Goal: Information Seeking & Learning: Learn about a topic

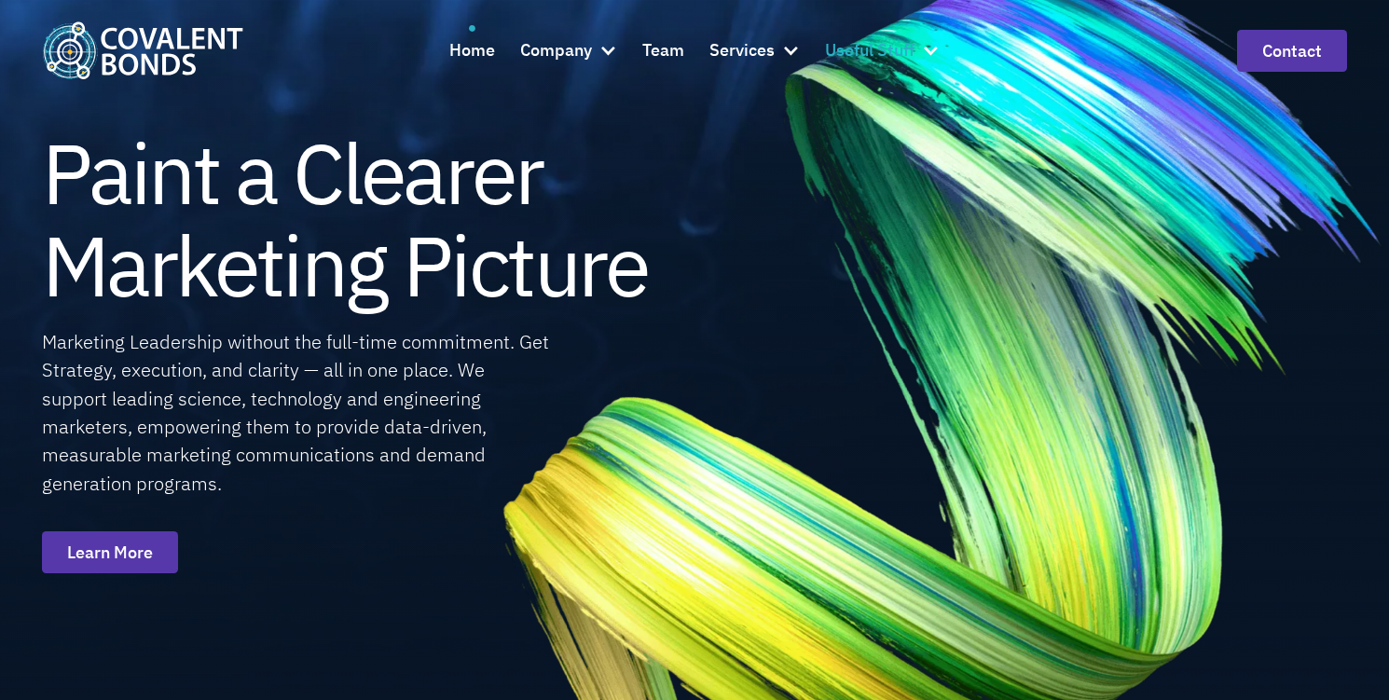
click at [934, 46] on div at bounding box center [930, 50] width 19 height 19
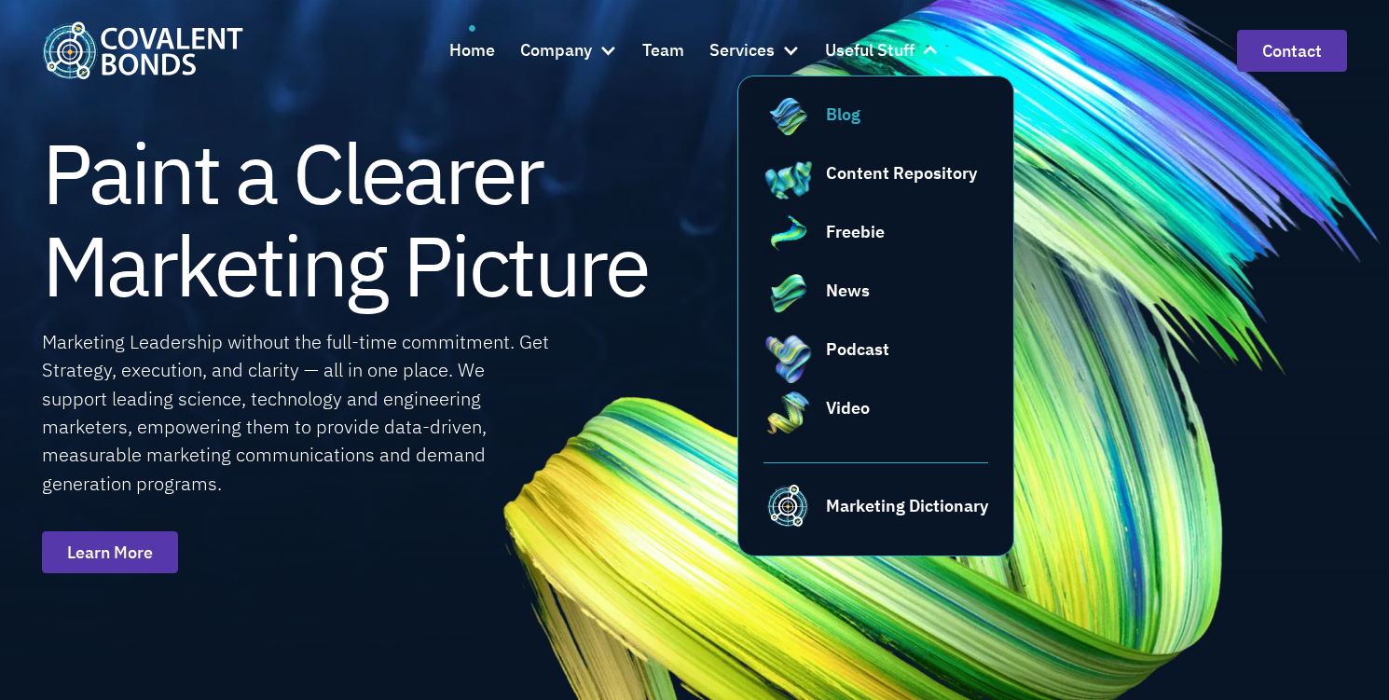
click at [856, 110] on div "Blog" at bounding box center [843, 114] width 34 height 25
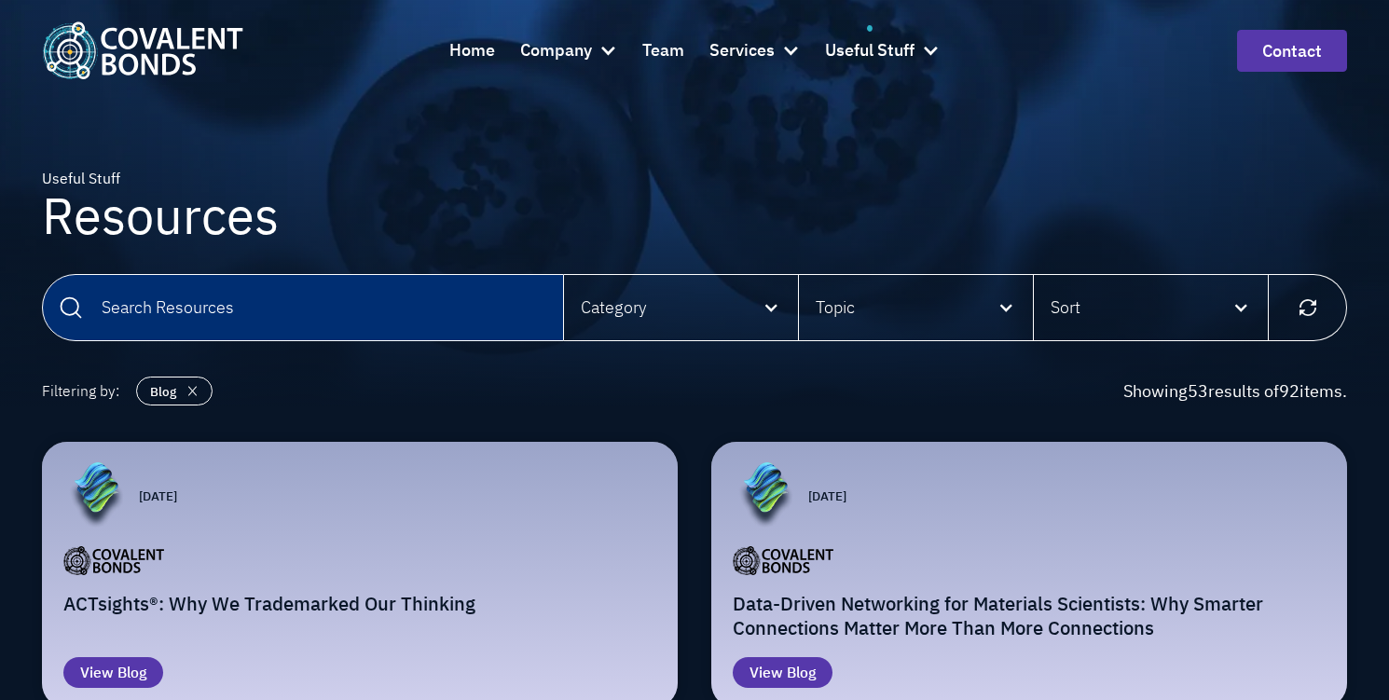
click at [416, 322] on input "Email Form" at bounding box center [303, 307] width 522 height 67
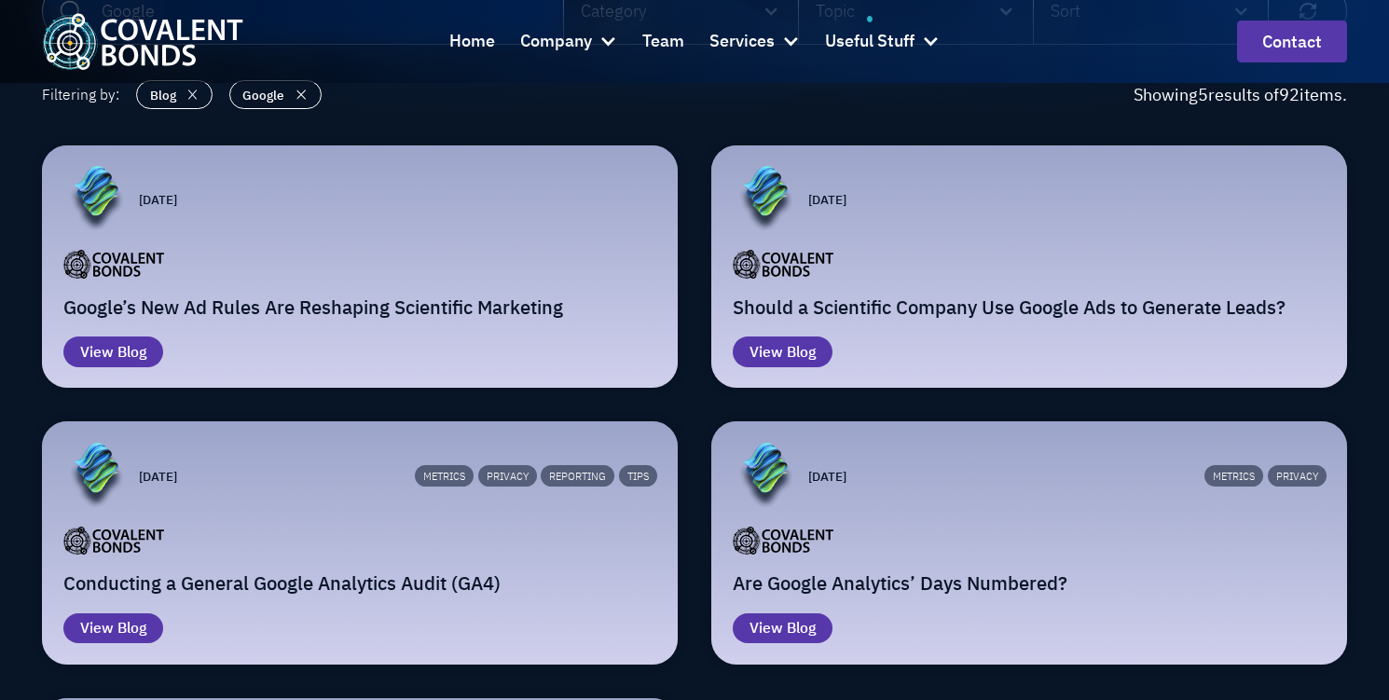
scroll to position [303, 0]
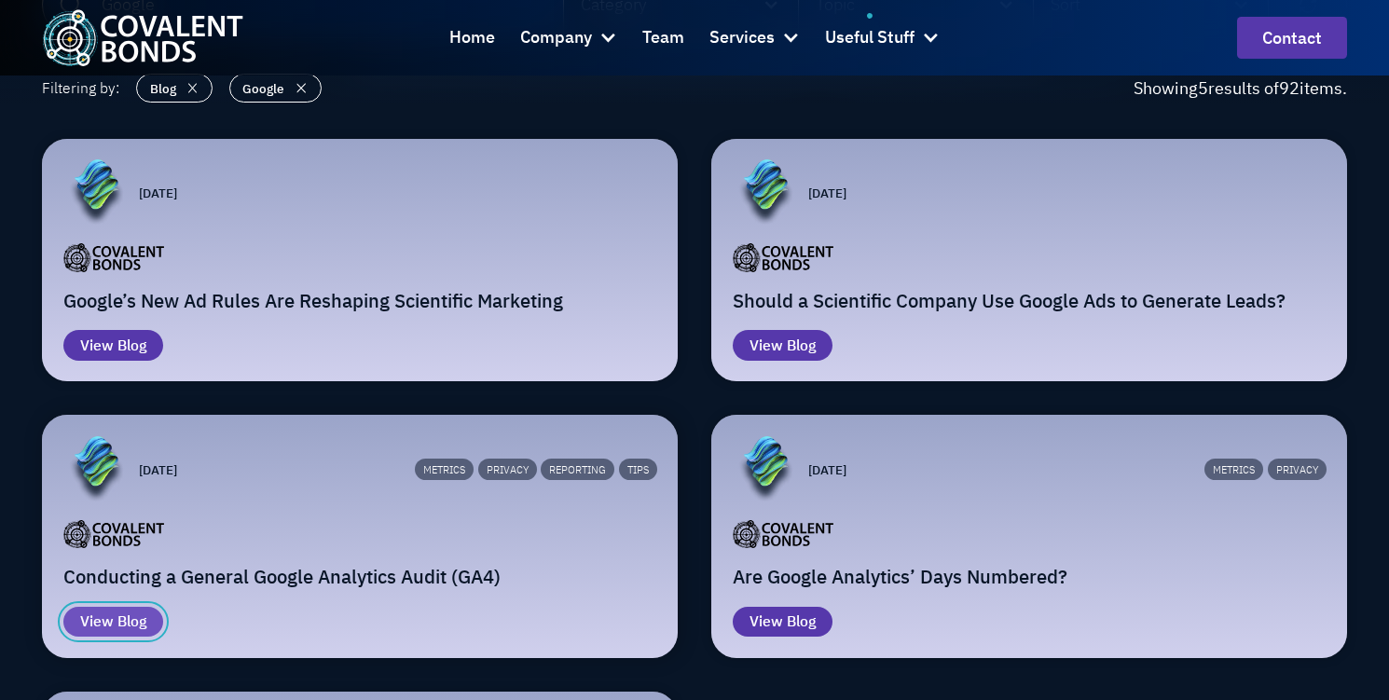
type input "Google"
click at [131, 615] on div "Blog" at bounding box center [131, 621] width 29 height 22
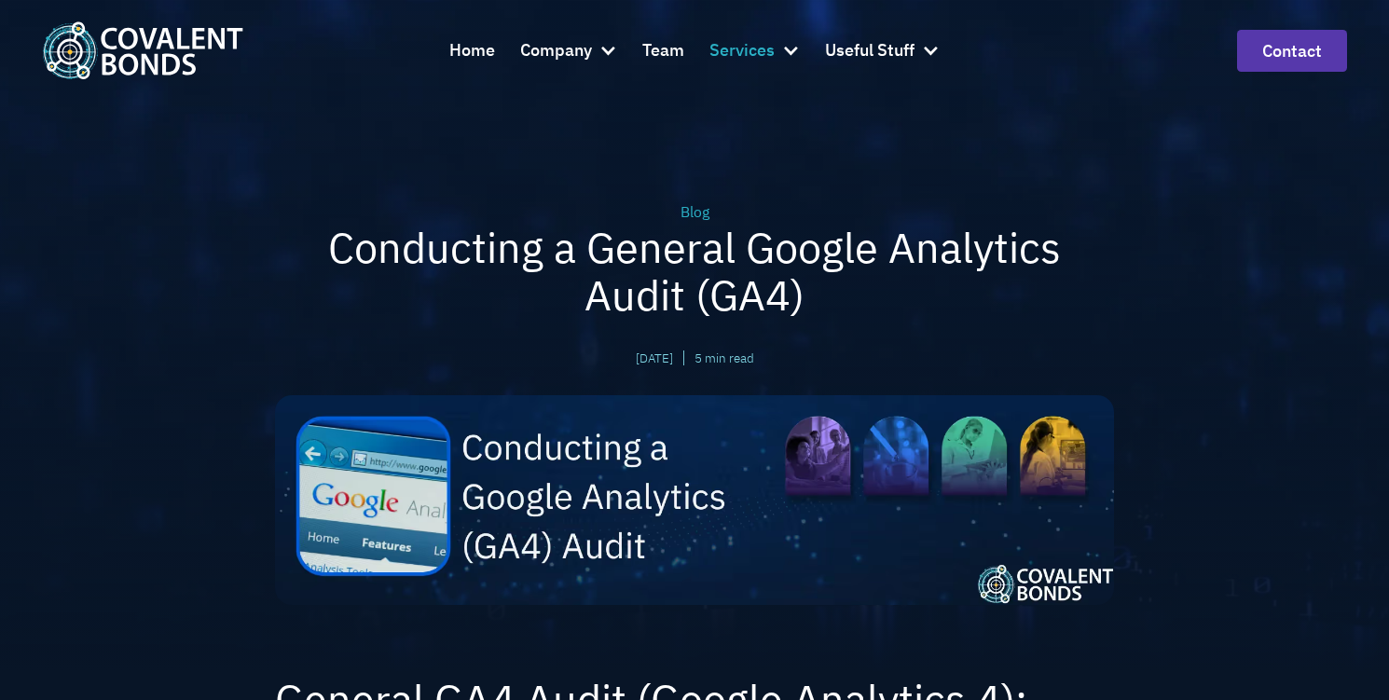
click at [793, 48] on div at bounding box center [790, 50] width 19 height 19
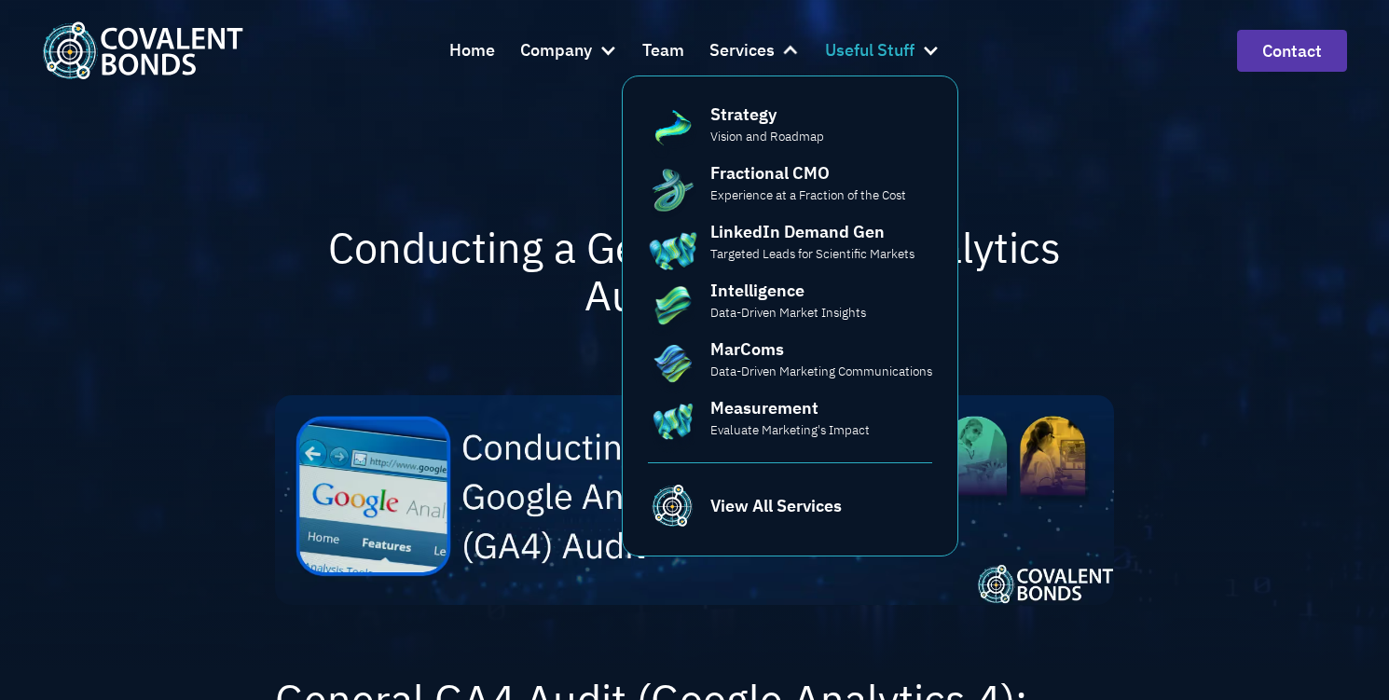
click at [938, 48] on div at bounding box center [930, 50] width 19 height 19
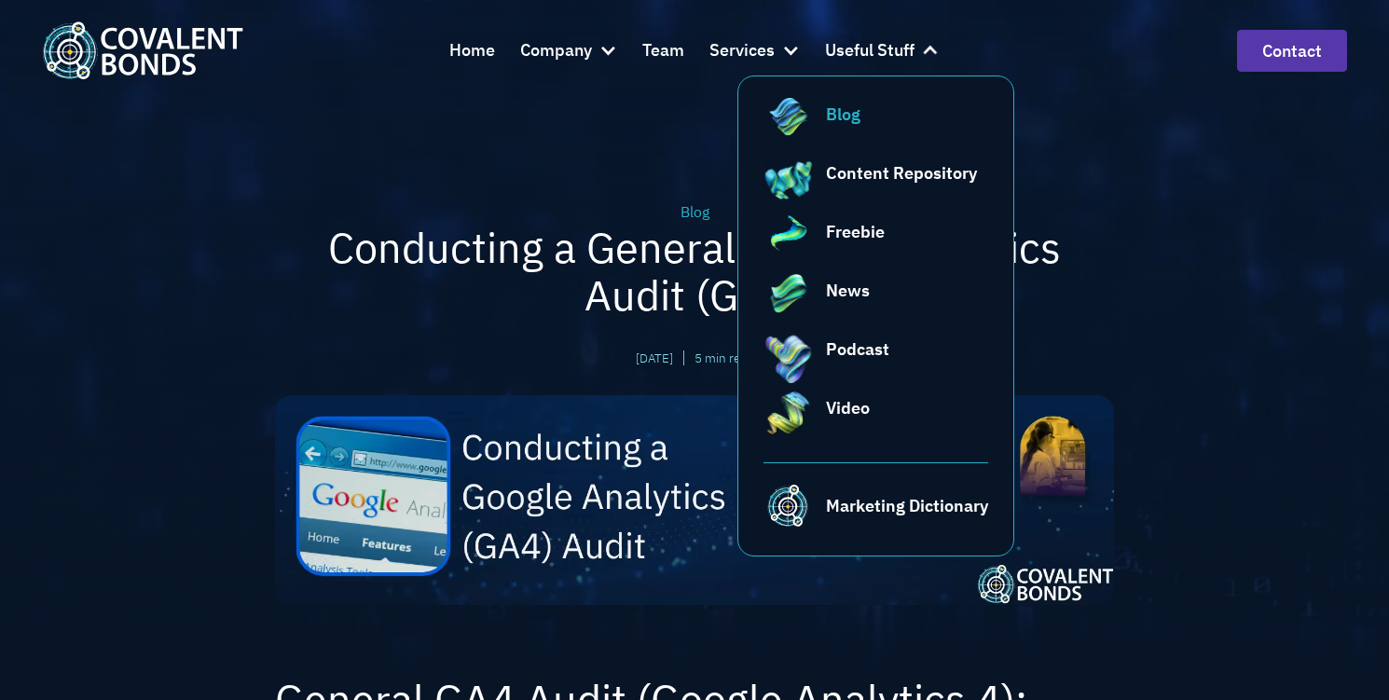
click at [842, 109] on div "Blog" at bounding box center [843, 114] width 34 height 25
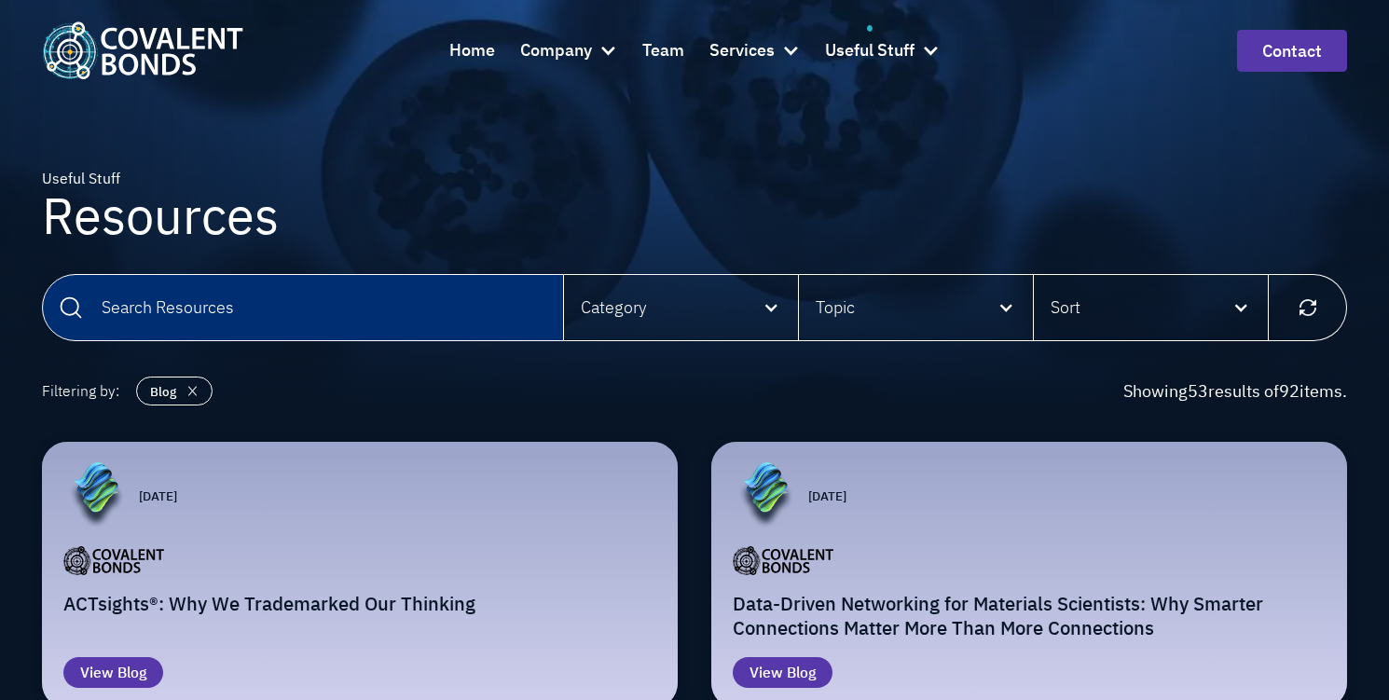
click at [261, 316] on input "Email Form" at bounding box center [303, 307] width 522 height 67
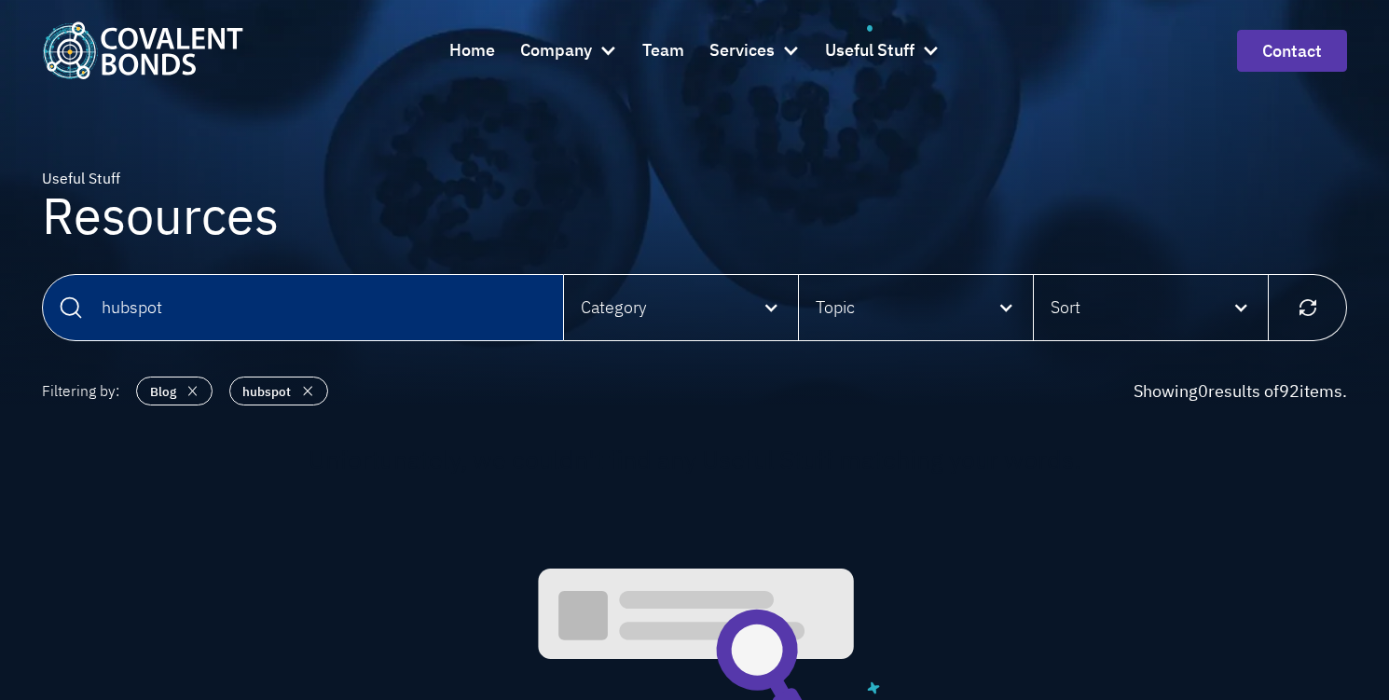
type input "hubspot"
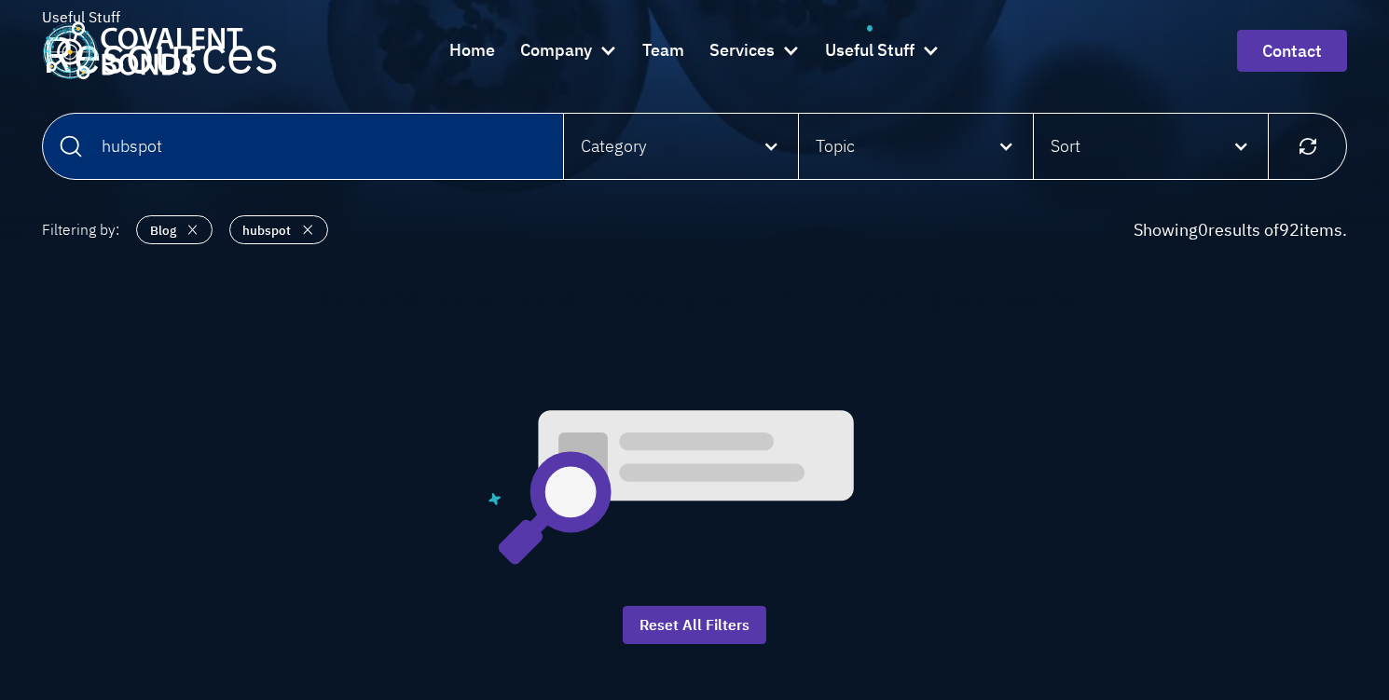
scroll to position [166, 0]
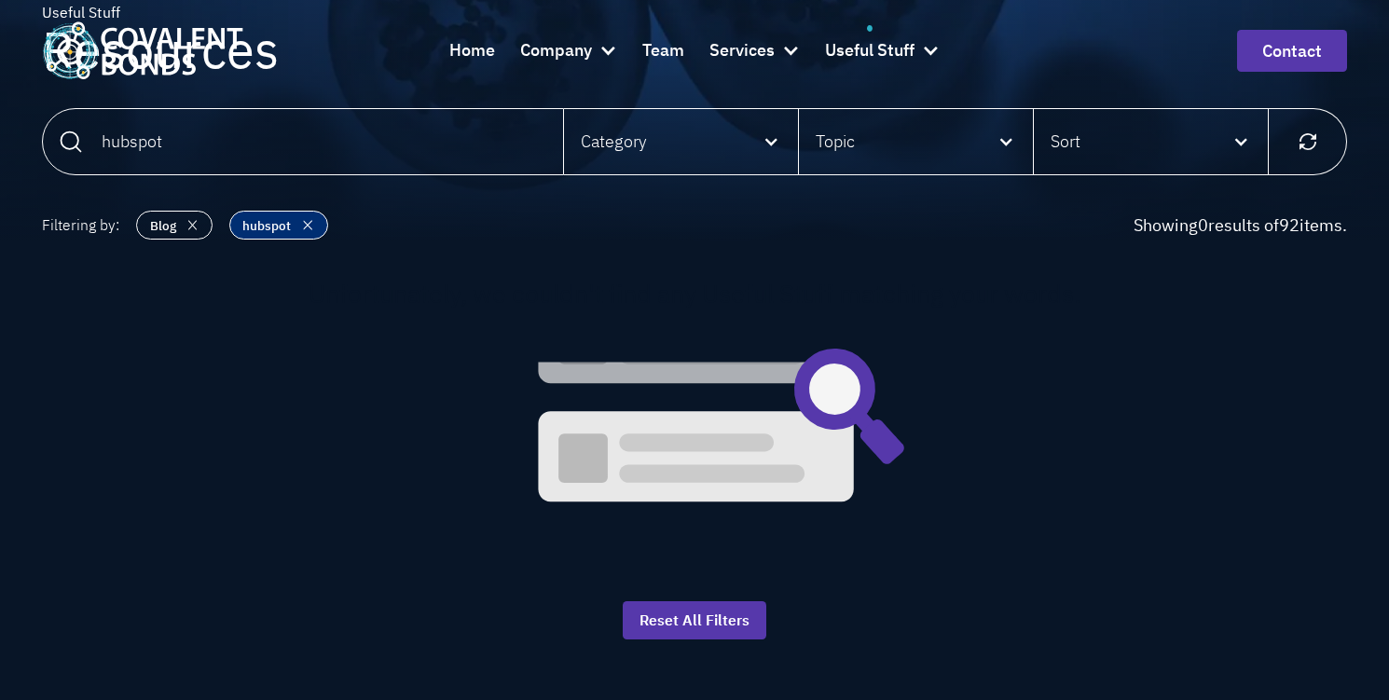
click at [304, 227] on img "Email Form" at bounding box center [307, 225] width 21 height 27
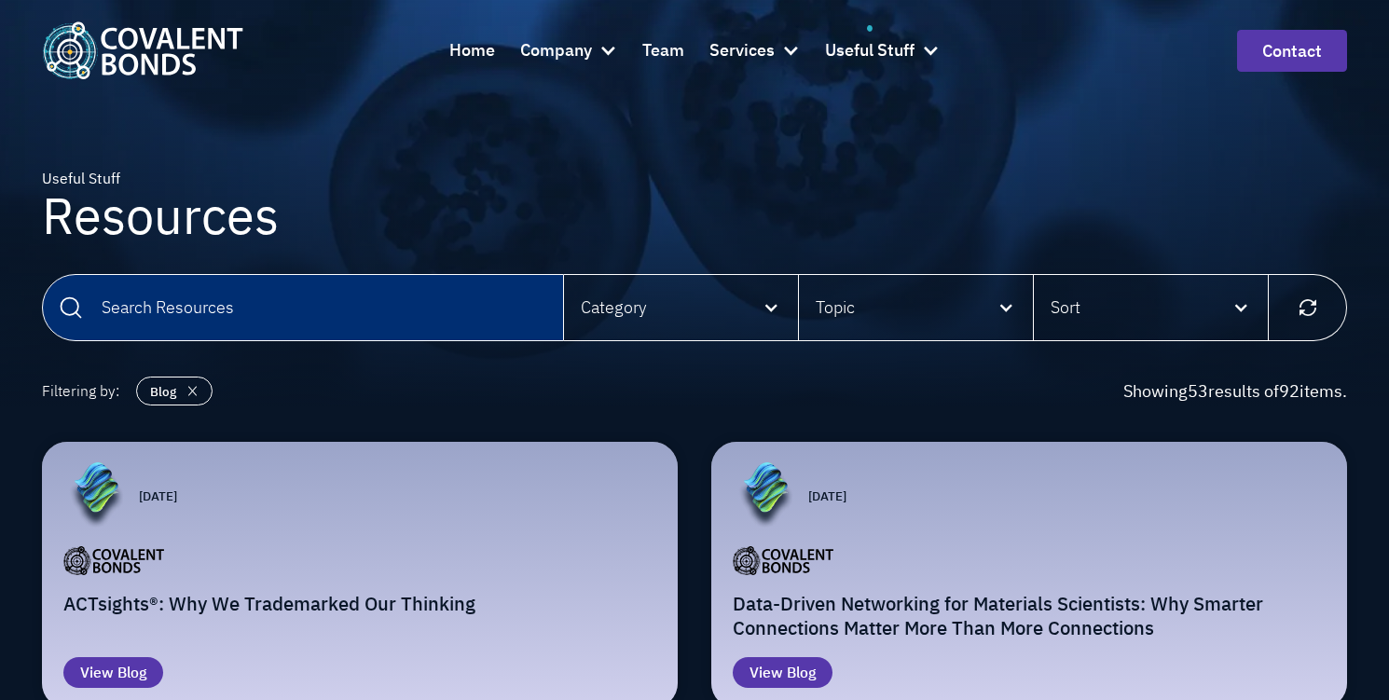
click at [328, 318] on input "Email Form" at bounding box center [303, 307] width 522 height 67
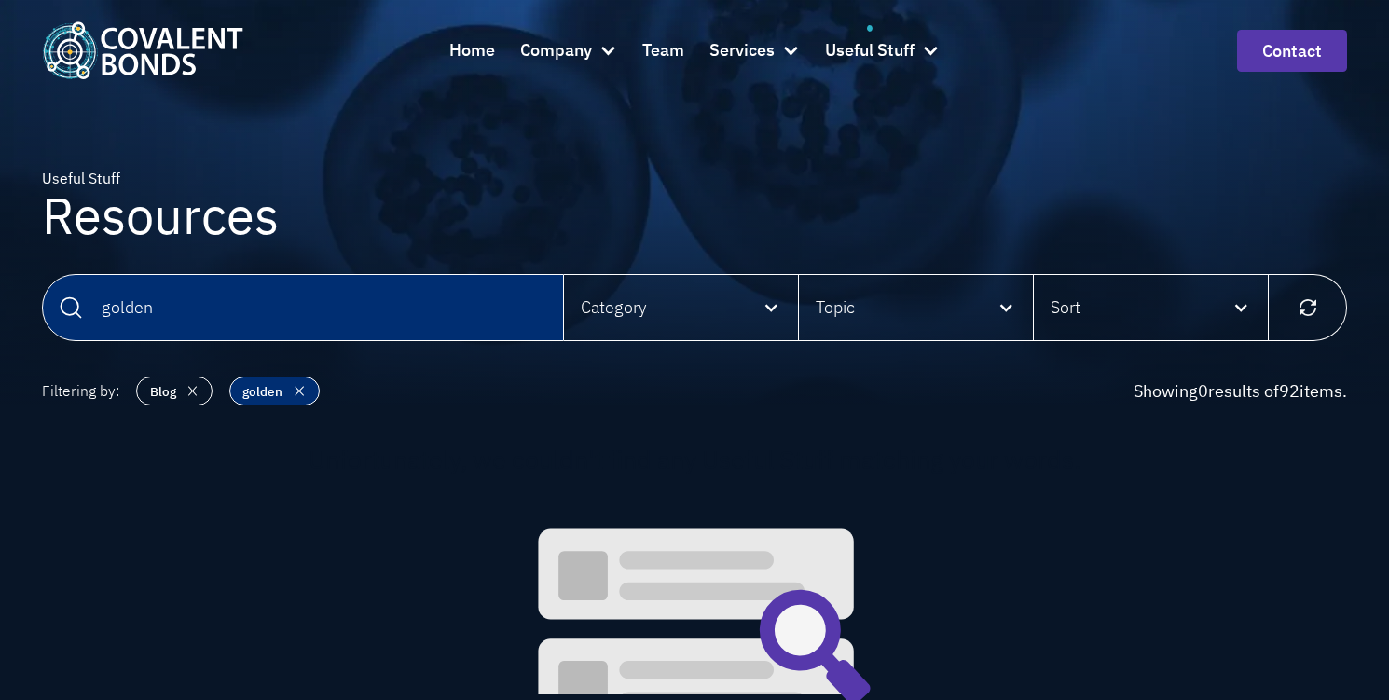
type input "golden"
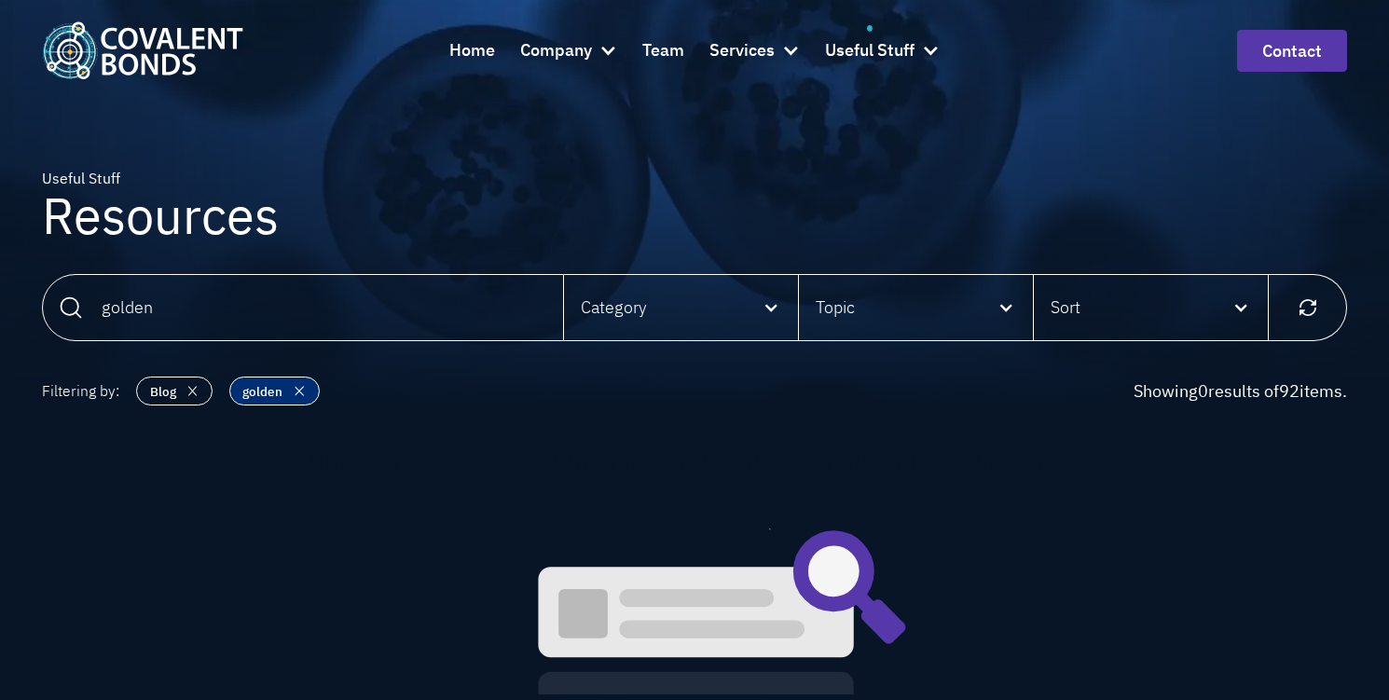
click at [295, 389] on img "Email Form" at bounding box center [299, 390] width 21 height 27
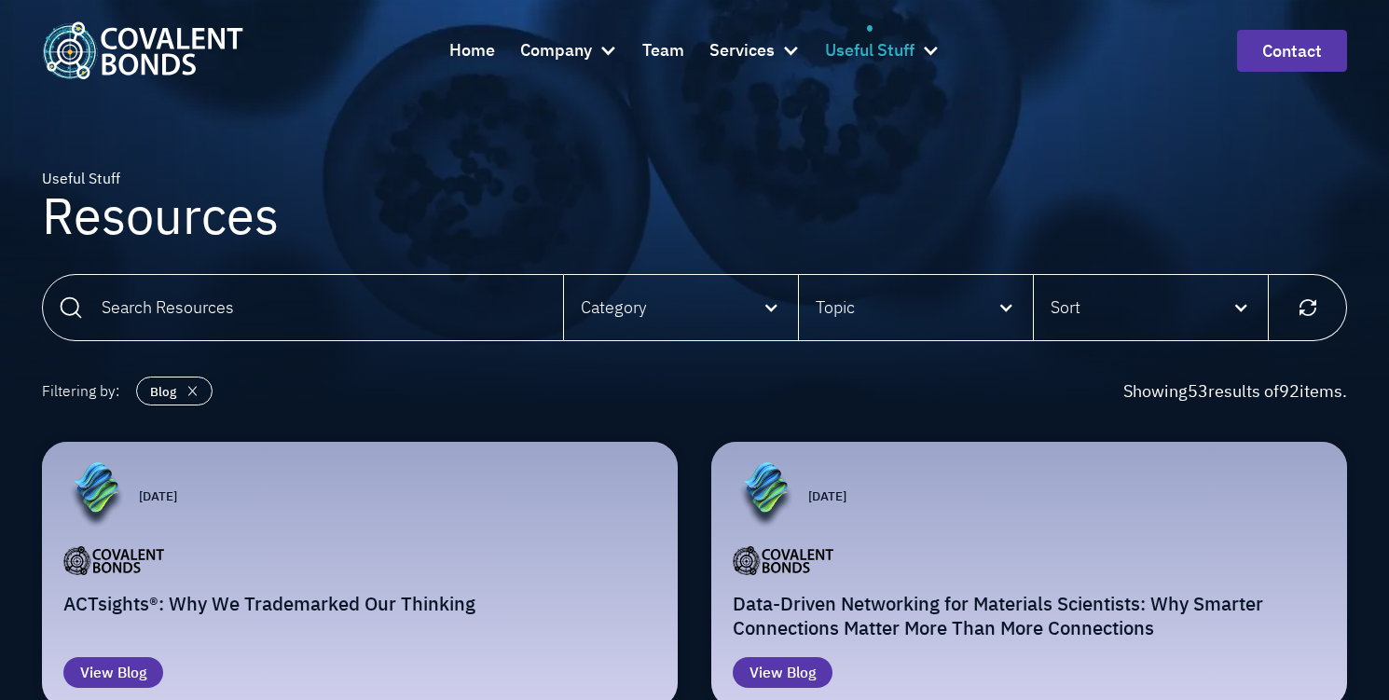
click at [934, 49] on div at bounding box center [930, 50] width 19 height 19
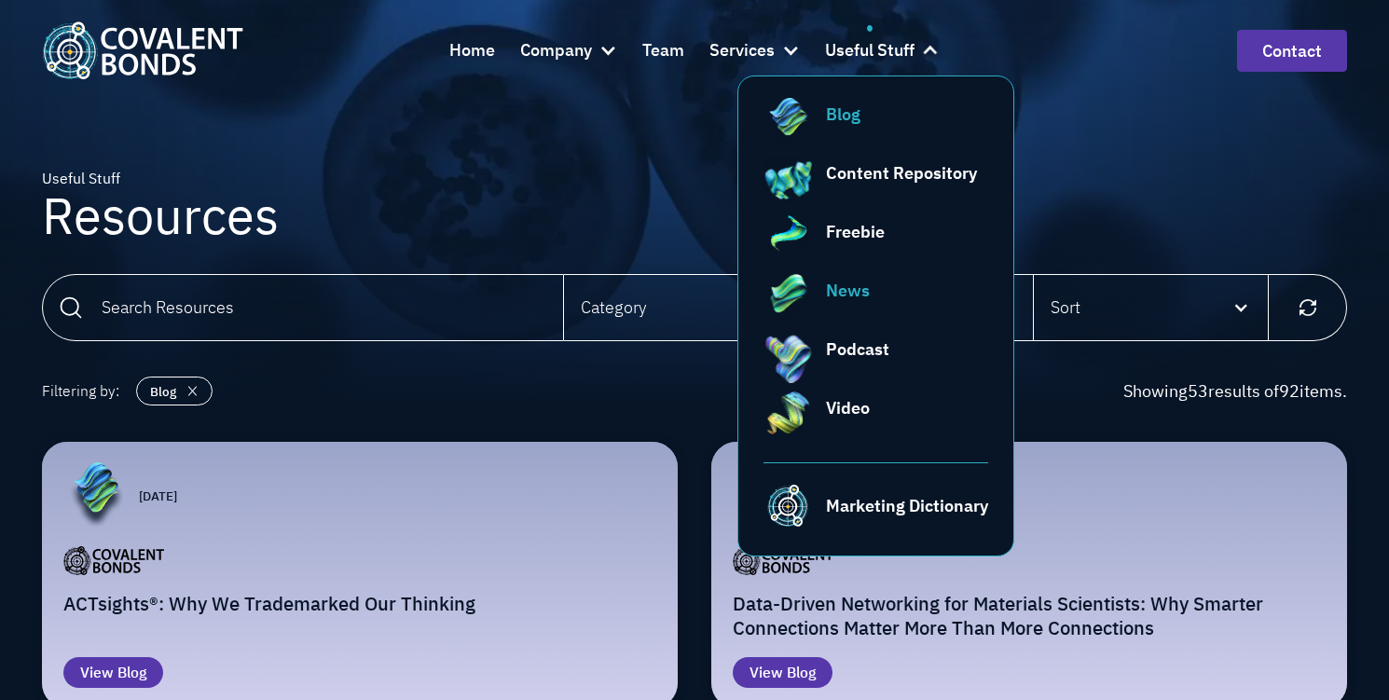
click at [845, 286] on div "News" at bounding box center [848, 290] width 44 height 25
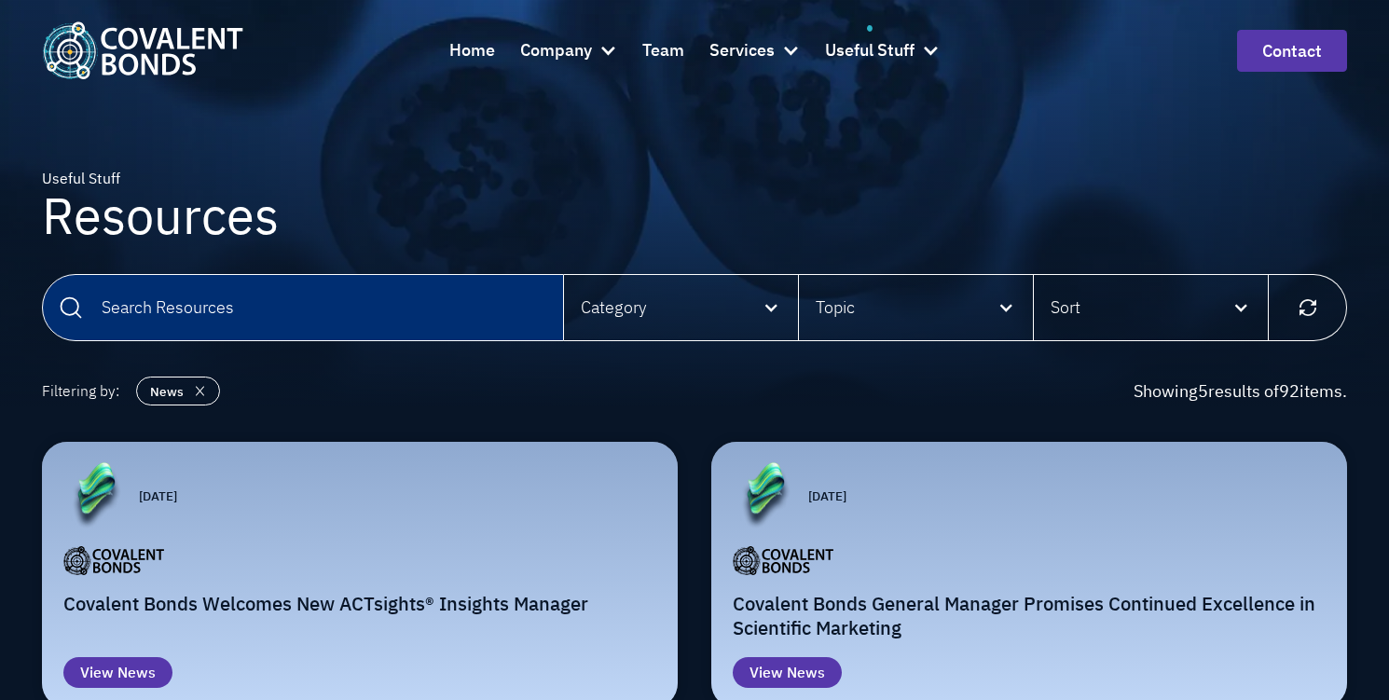
click at [348, 306] on input "Email Form" at bounding box center [303, 307] width 522 height 67
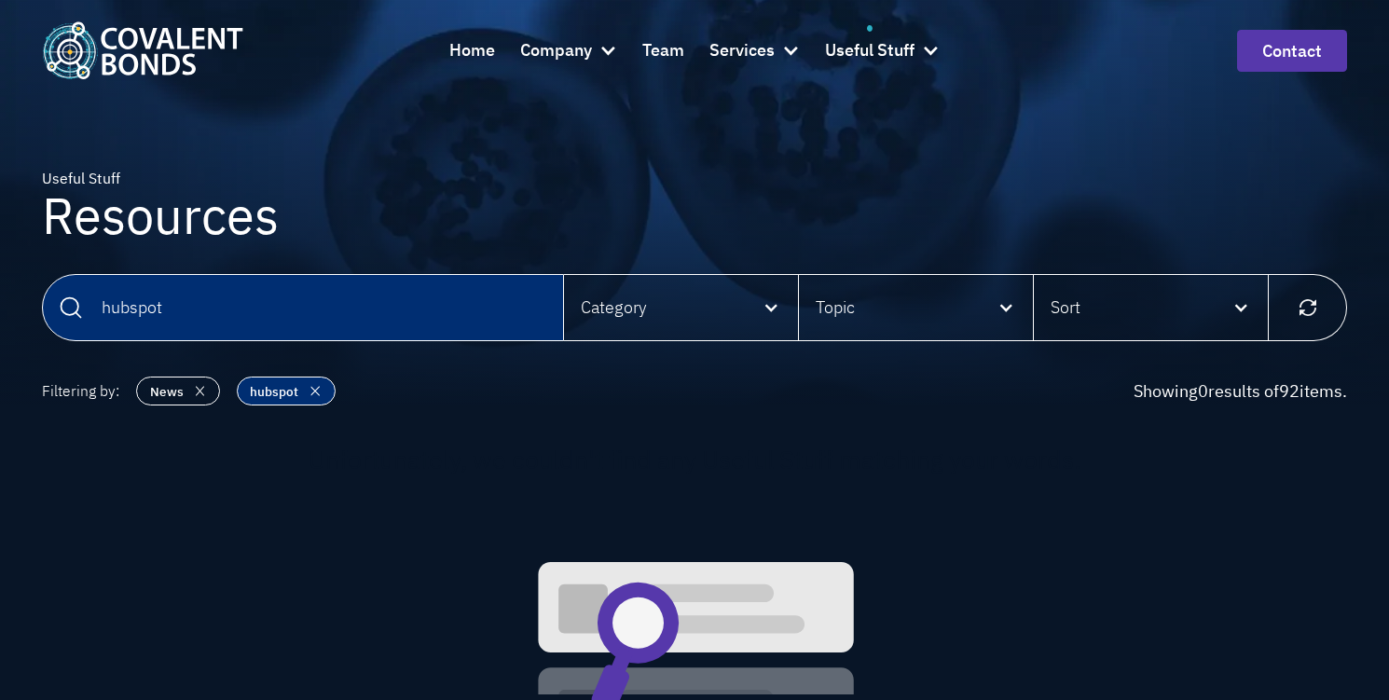
type input "hubspot"
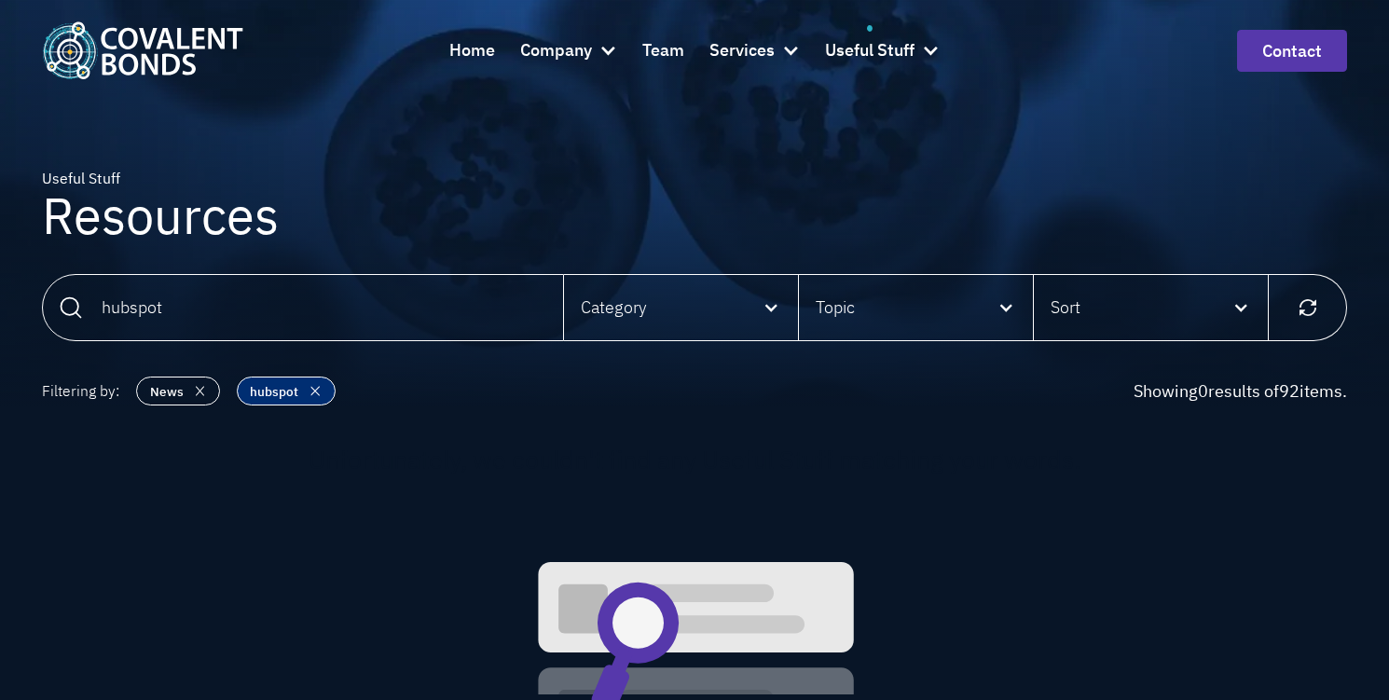
click at [320, 387] on img "Email Form" at bounding box center [315, 390] width 21 height 27
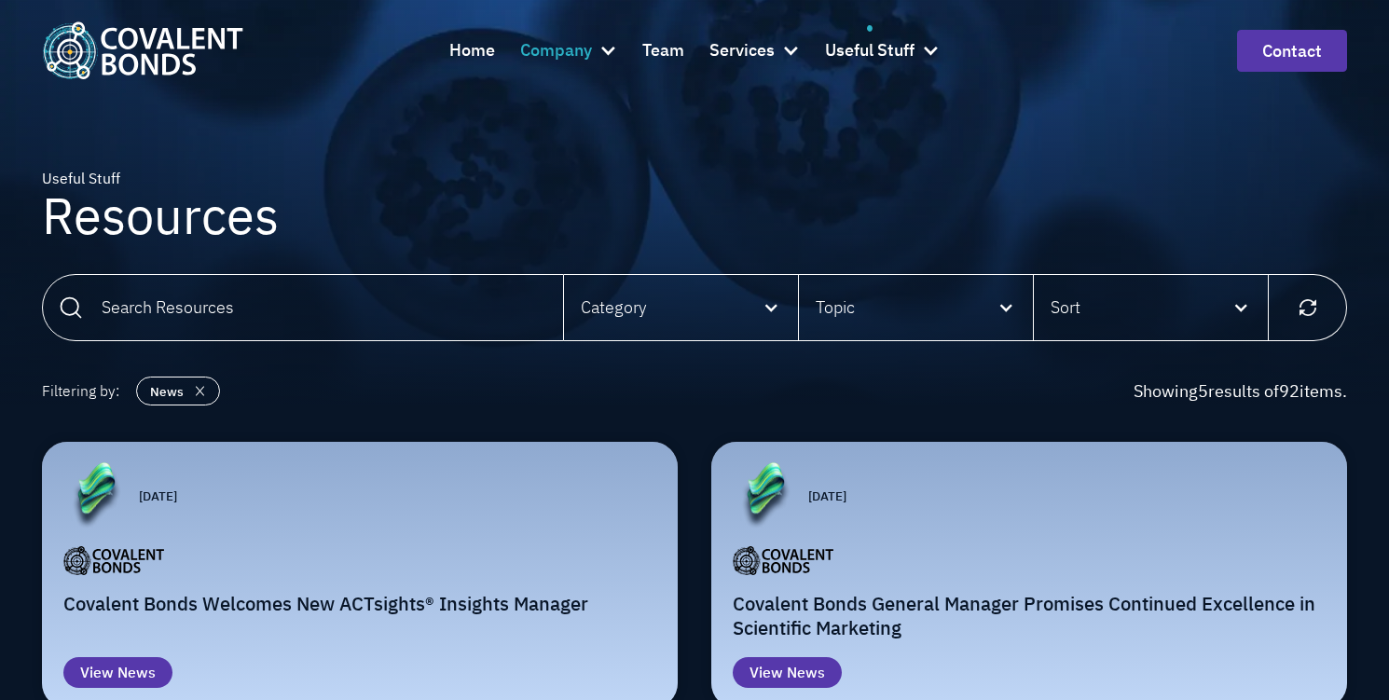
click at [611, 51] on div at bounding box center [607, 50] width 19 height 19
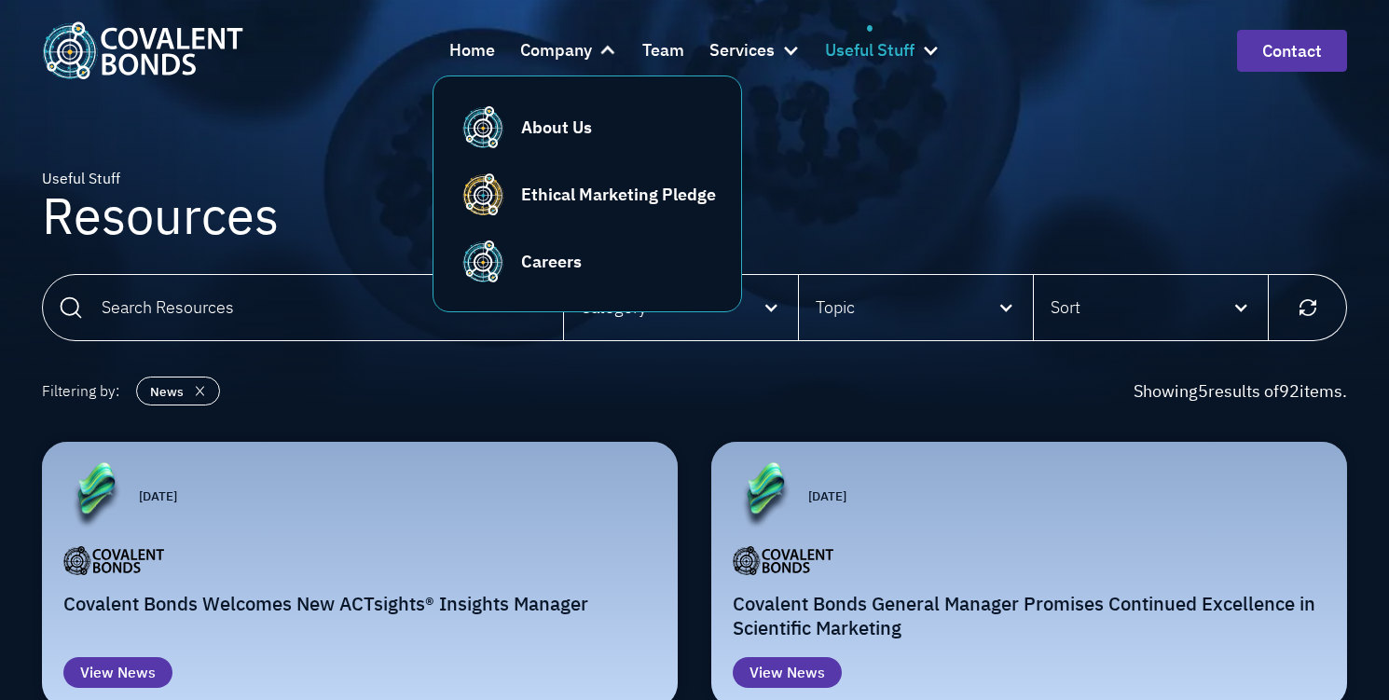
click at [934, 53] on div at bounding box center [930, 50] width 19 height 19
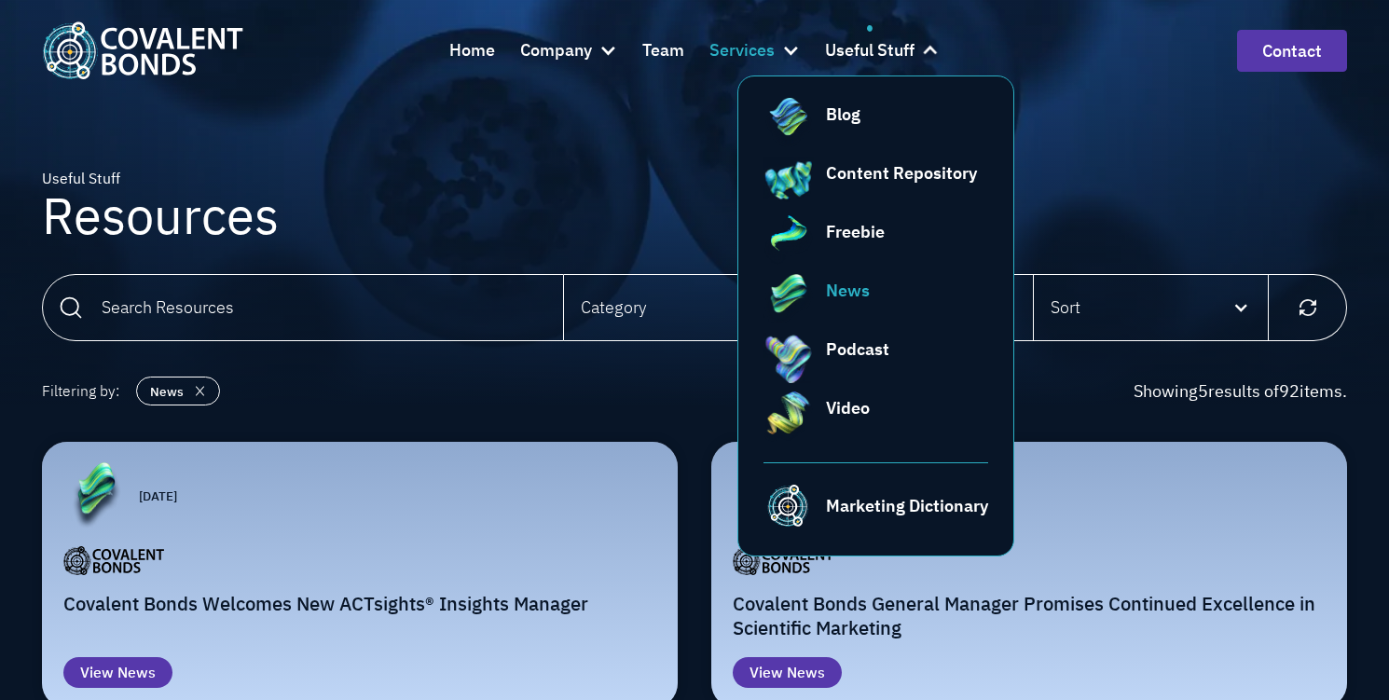
click at [790, 47] on div at bounding box center [790, 50] width 19 height 19
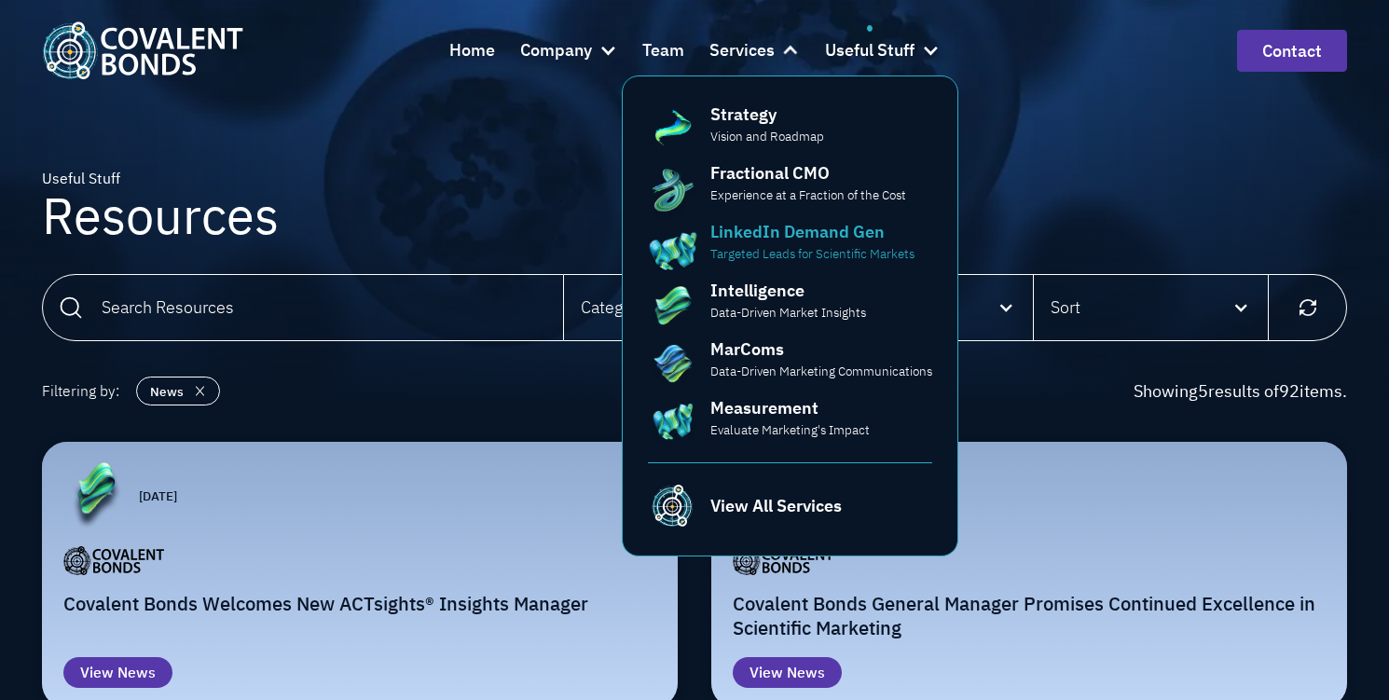
click at [809, 228] on div "LinkedIn Demand Gen" at bounding box center [797, 231] width 174 height 25
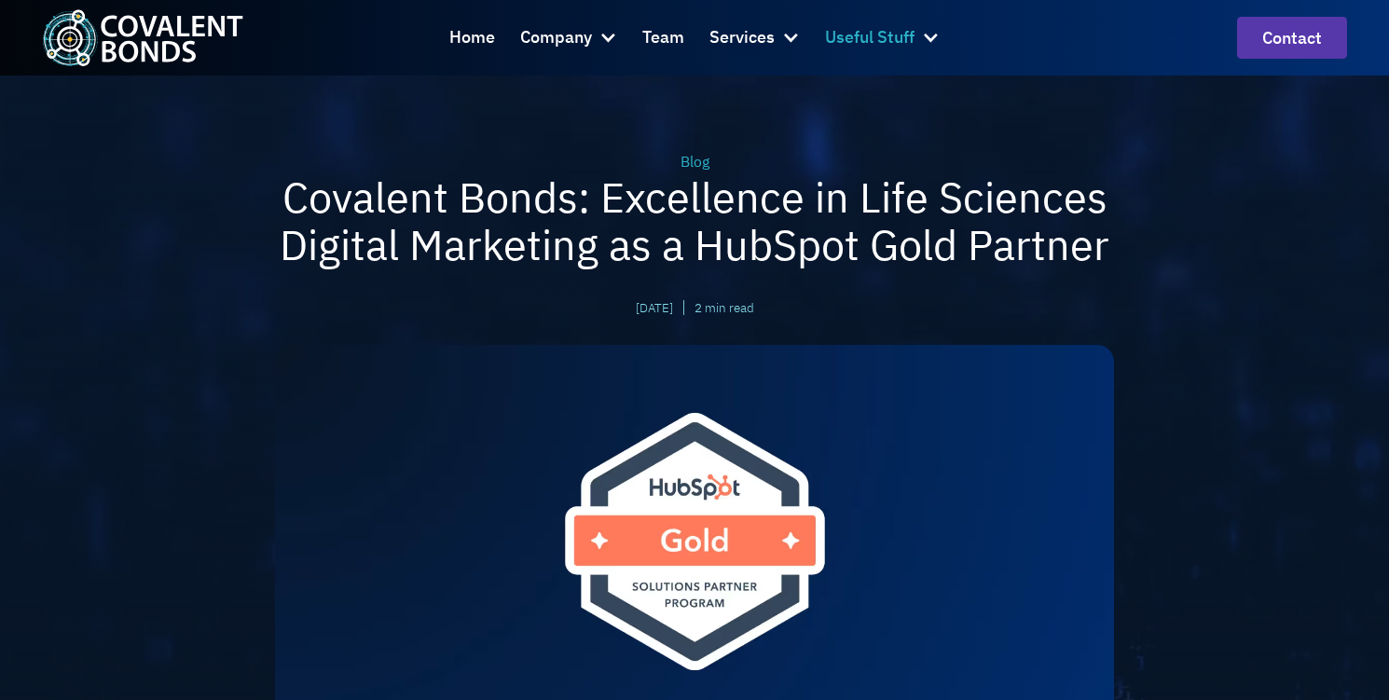
scroll to position [26, 0]
